Goal: Check status: Verify the current state of an ongoing process or item

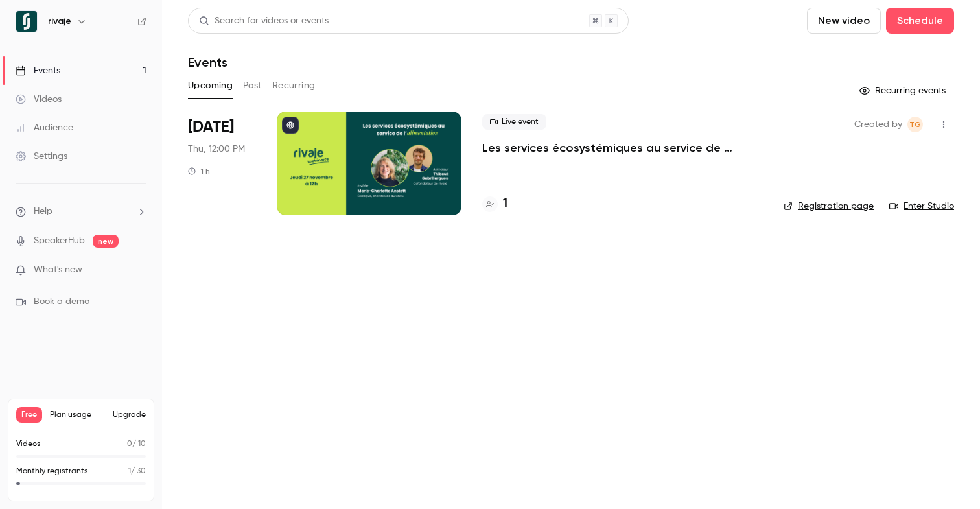
click at [528, 152] on p "Les services écosystémiques au service de l'alimentation, avec [PERSON_NAME]" at bounding box center [622, 148] width 281 height 16
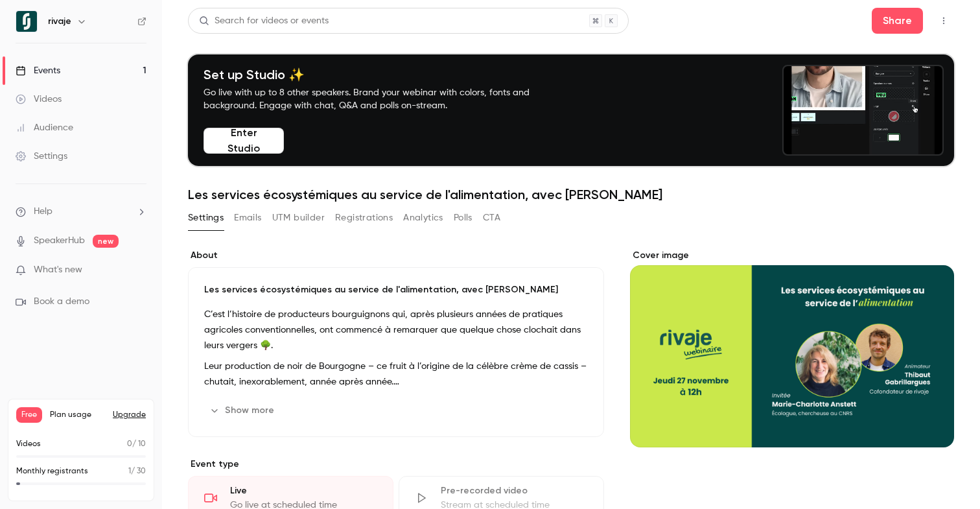
click at [370, 218] on button "Registrations" at bounding box center [364, 217] width 58 height 21
